Goal: Find specific page/section

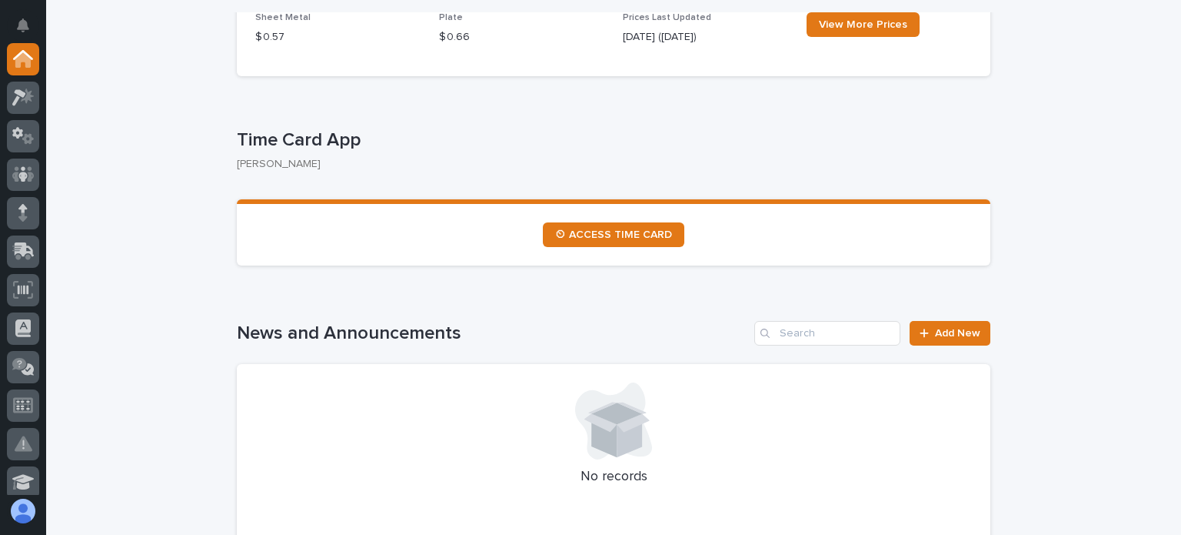
scroll to position [769, 0]
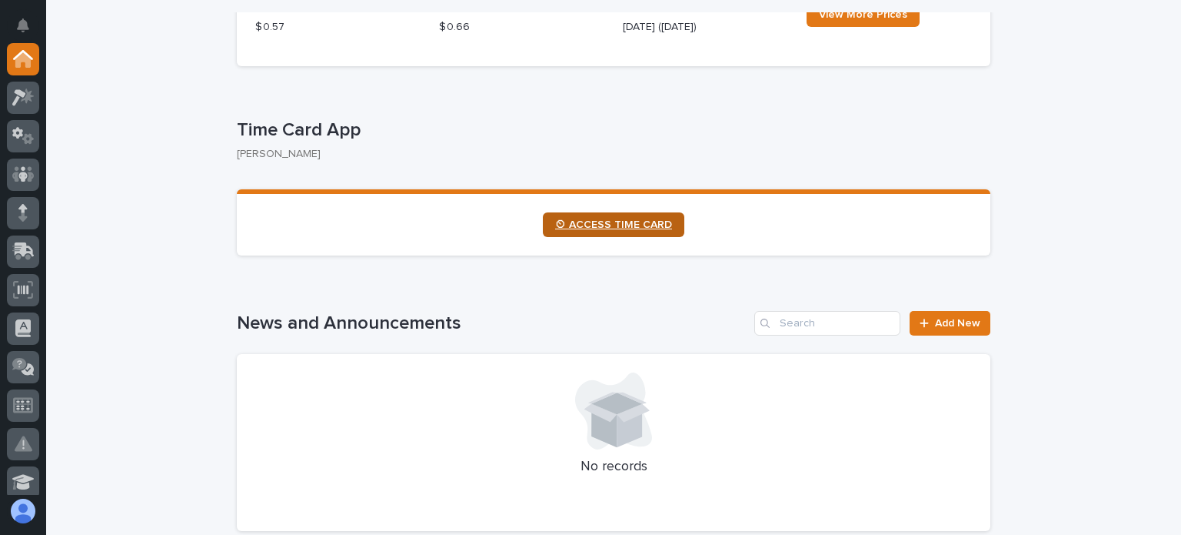
click at [588, 220] on span "⏲ ACCESS TIME CARD" at bounding box center [613, 224] width 117 height 11
click at [605, 222] on span "⏲ ACCESS TIME CARD" at bounding box center [613, 224] width 117 height 11
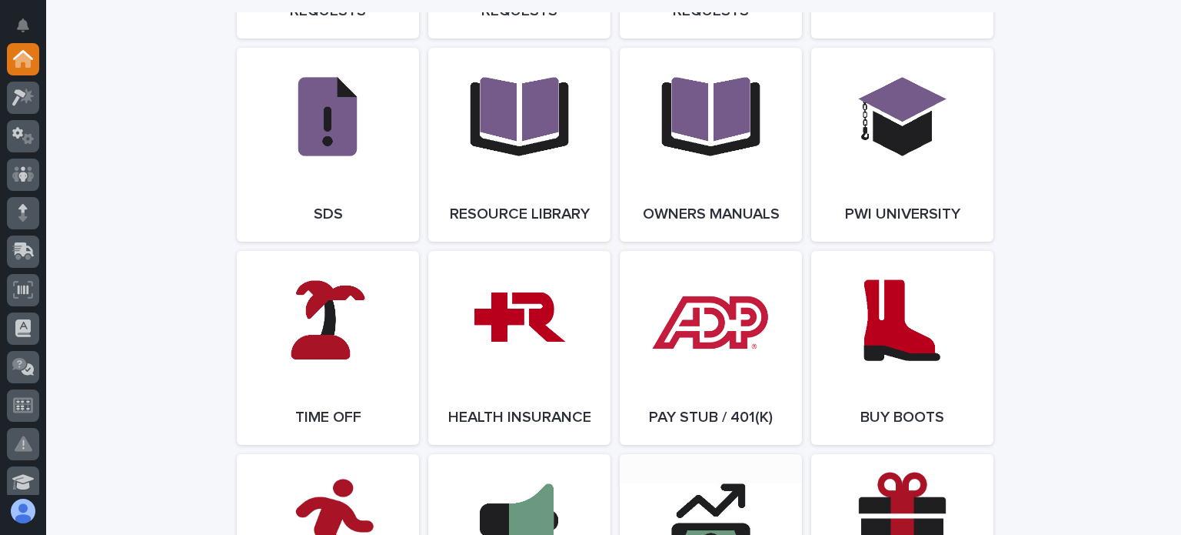
scroll to position [2769, 0]
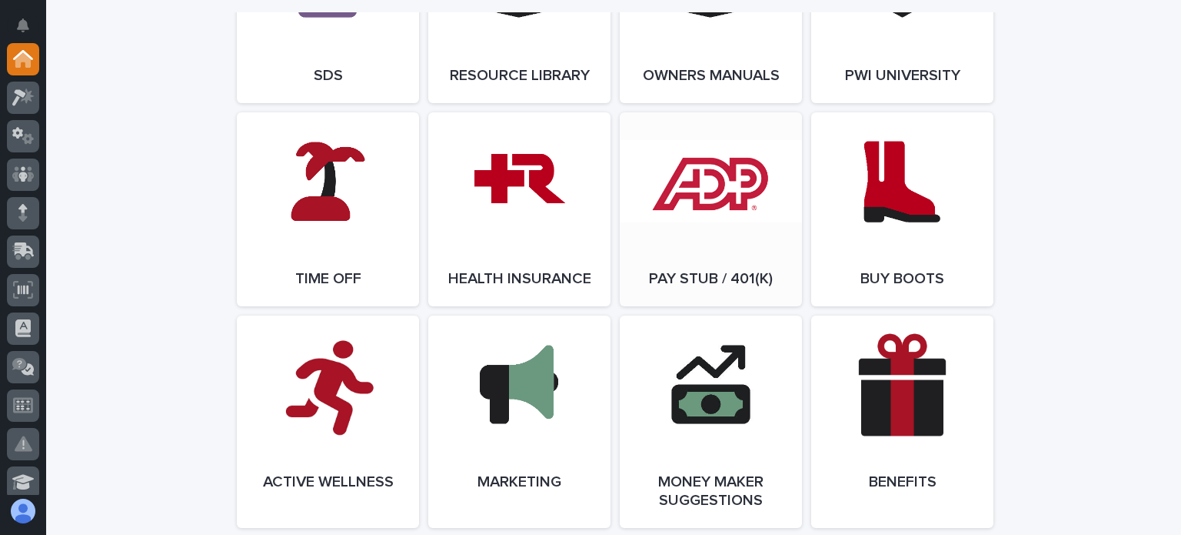
click at [701, 271] on link "Open Link" at bounding box center [711, 209] width 182 height 194
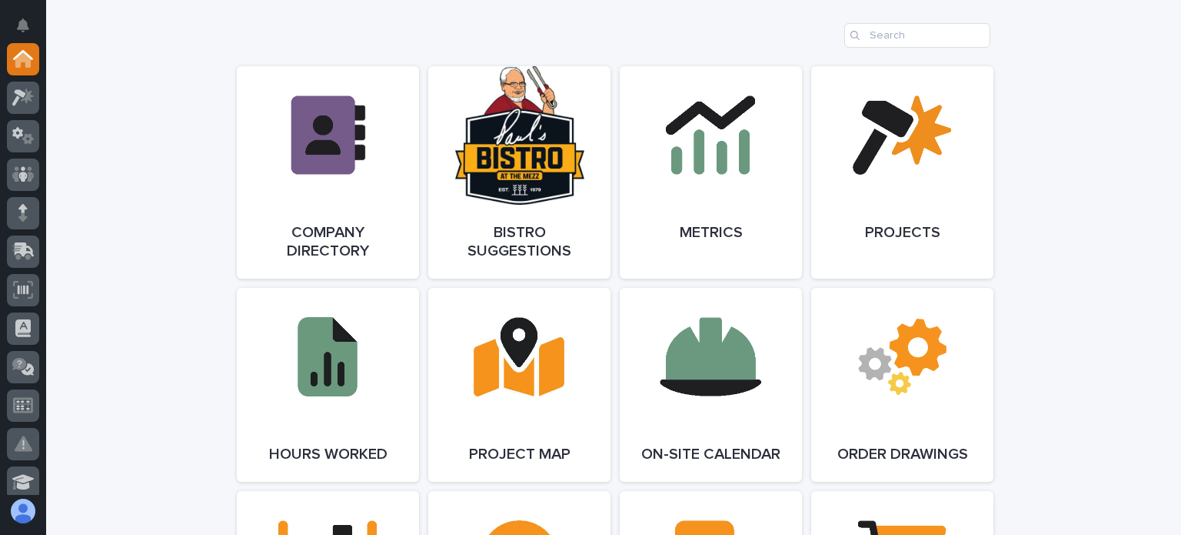
scroll to position [1231, 0]
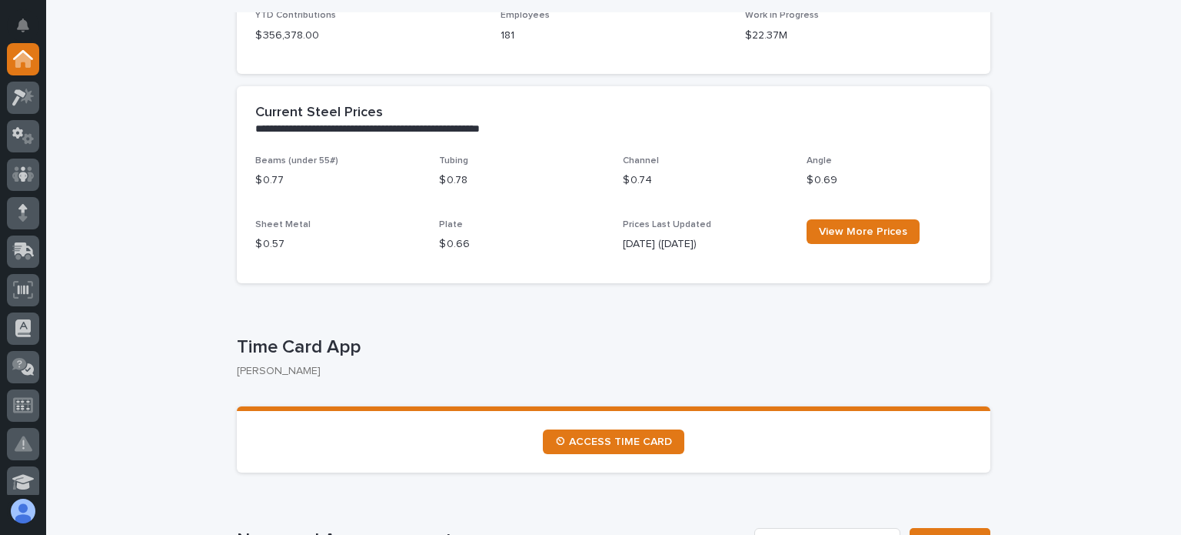
scroll to position [461, 0]
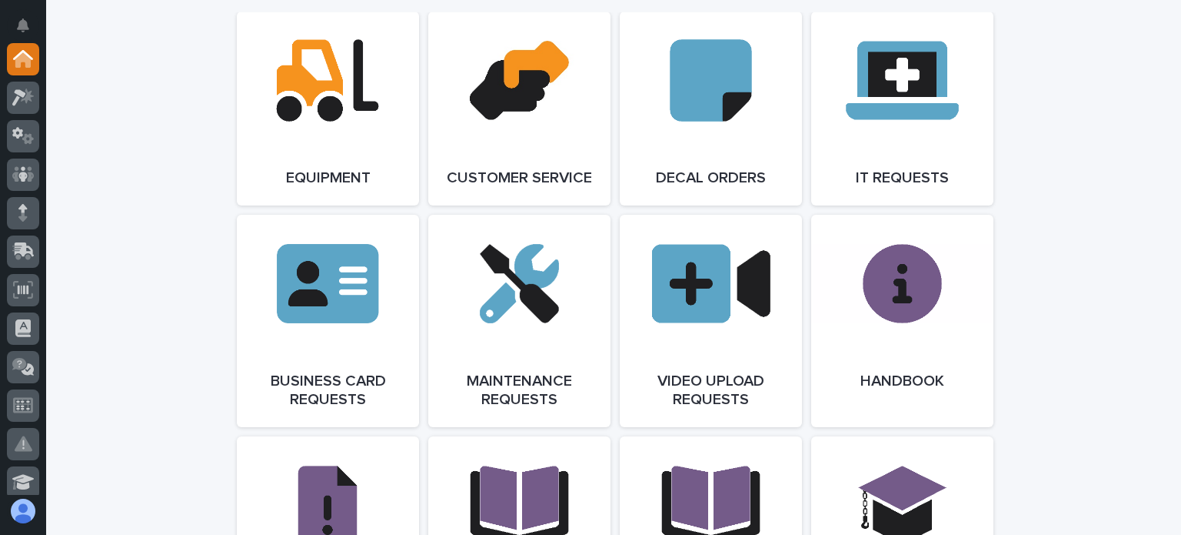
scroll to position [2154, 0]
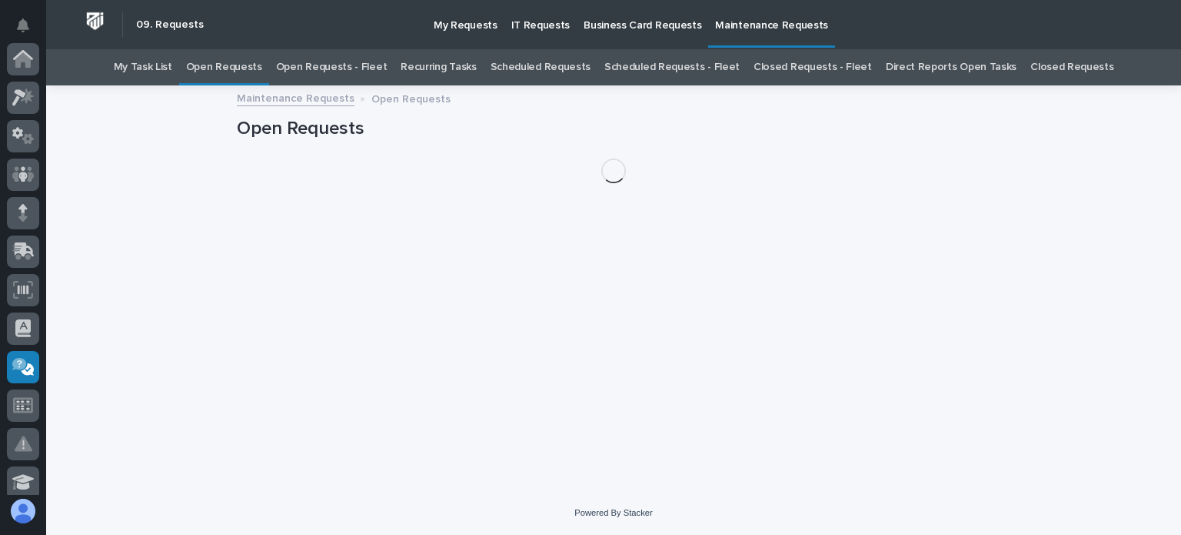
scroll to position [308, 0]
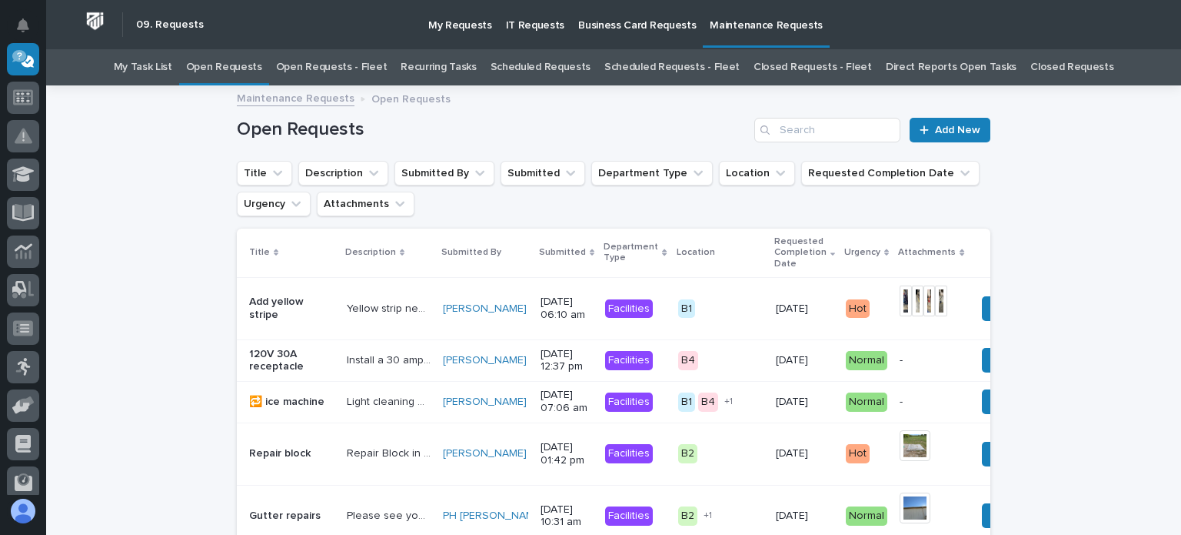
click at [335, 67] on link "Open Requests - Fleet" at bounding box center [332, 67] width 112 height 36
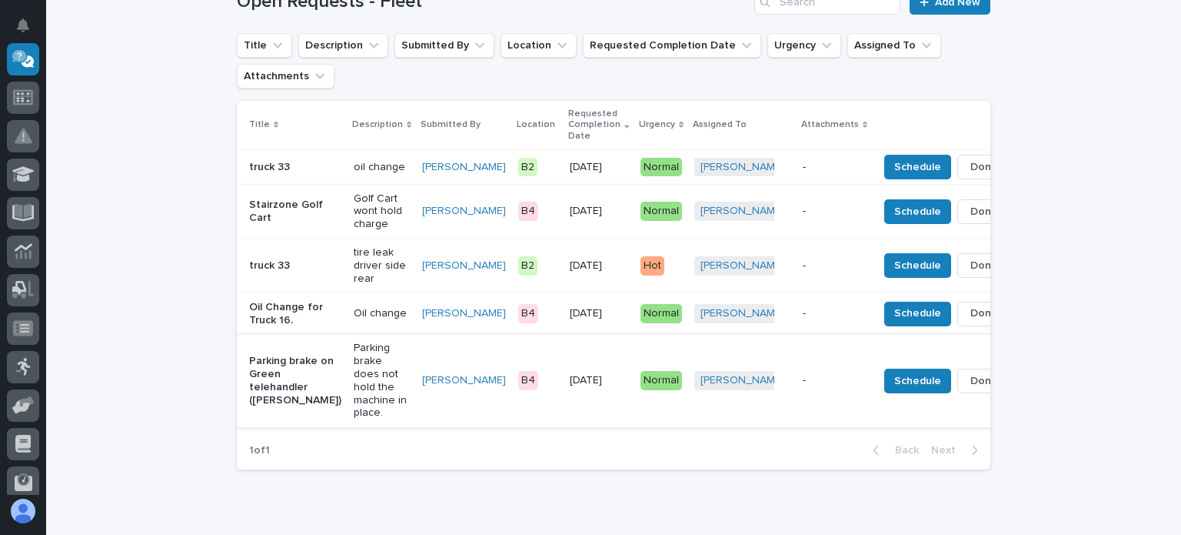
scroll to position [154, 0]
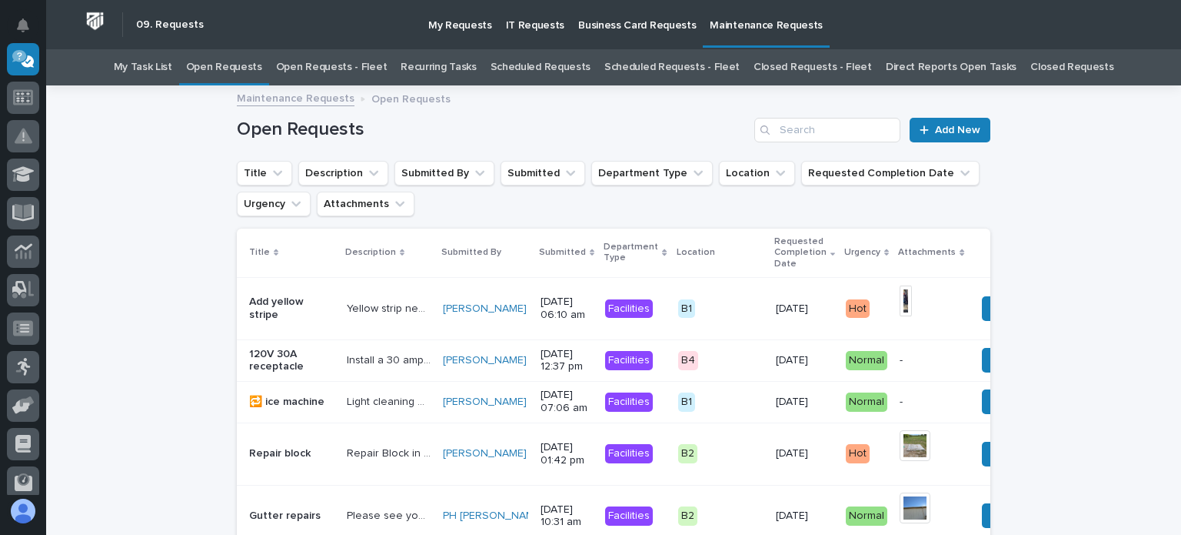
scroll to position [49, 0]
